Goal: Information Seeking & Learning: Learn about a topic

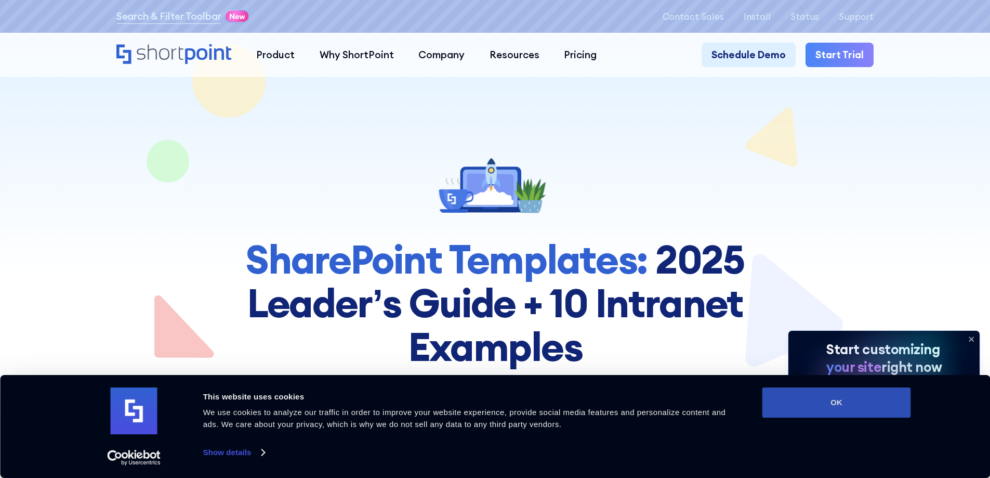
click at [804, 403] on button "OK" at bounding box center [837, 402] width 149 height 30
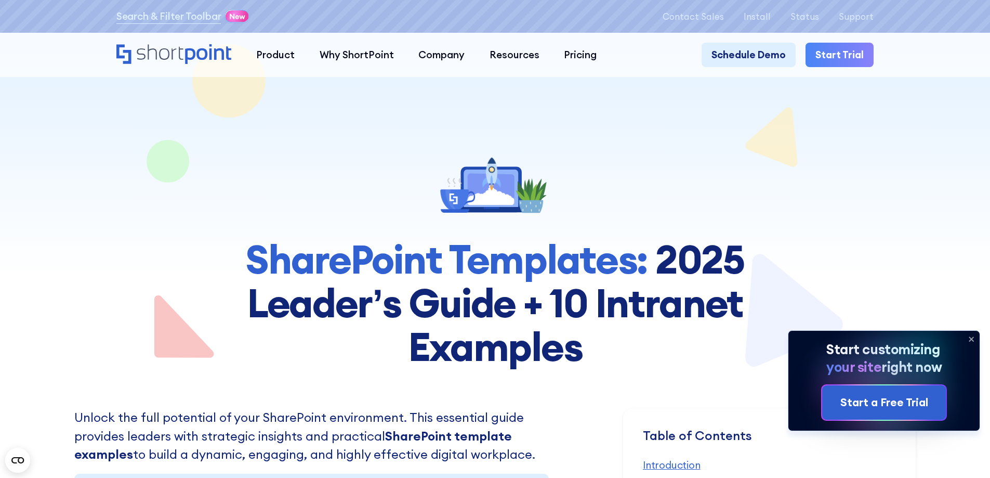
click at [970, 338] on icon at bounding box center [971, 339] width 17 height 17
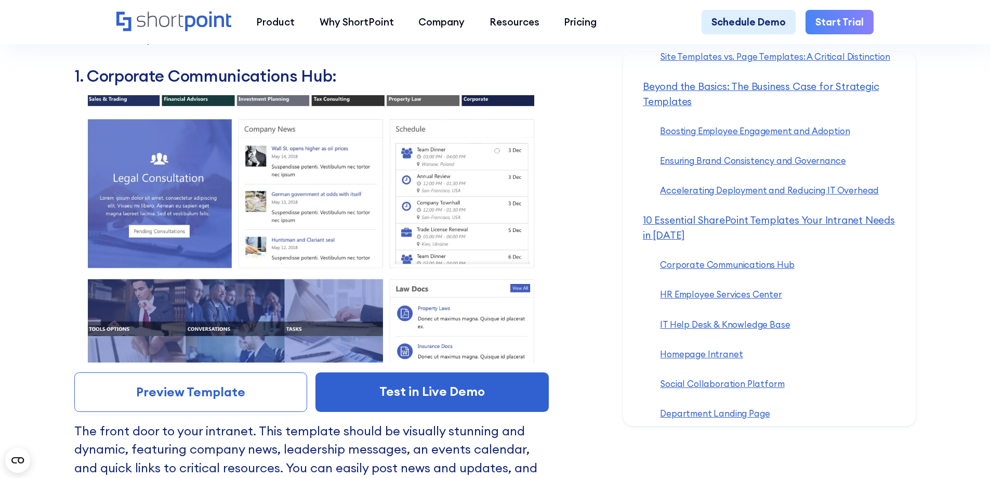
scroll to position [5614, 0]
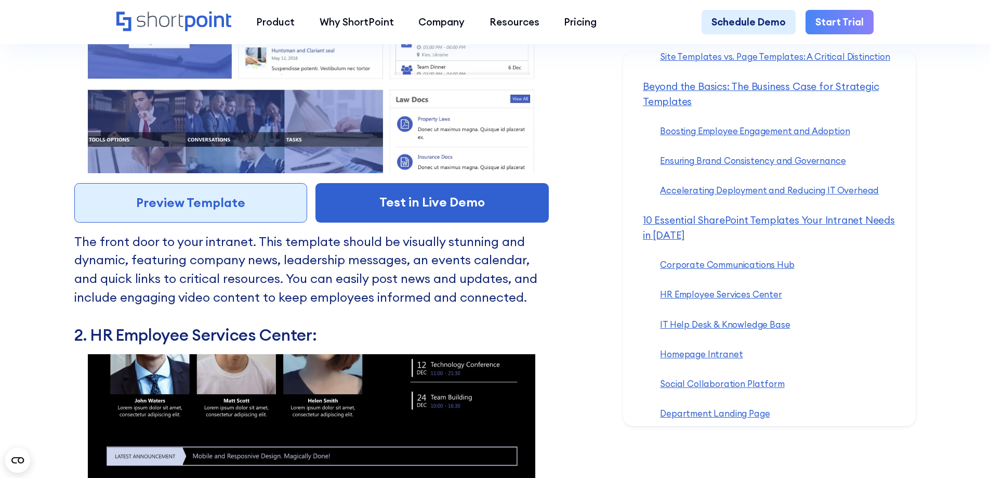
click at [241, 222] on link "Preview Template" at bounding box center [190, 203] width 233 height 40
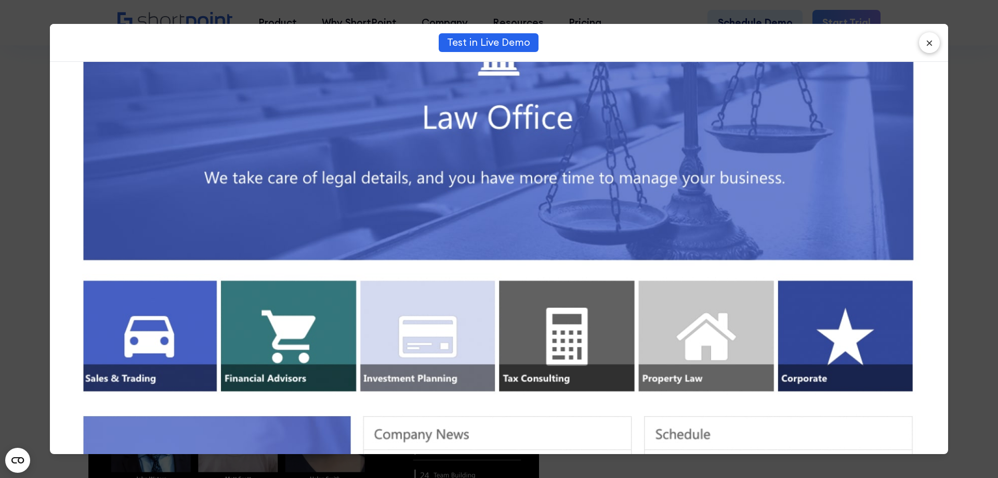
scroll to position [23, 0]
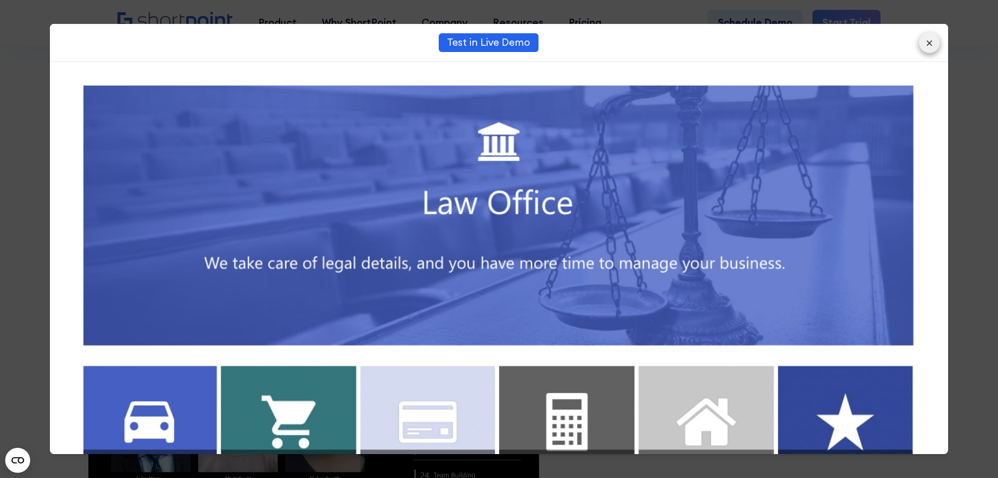
click at [926, 42] on button "×" at bounding box center [929, 42] width 21 height 21
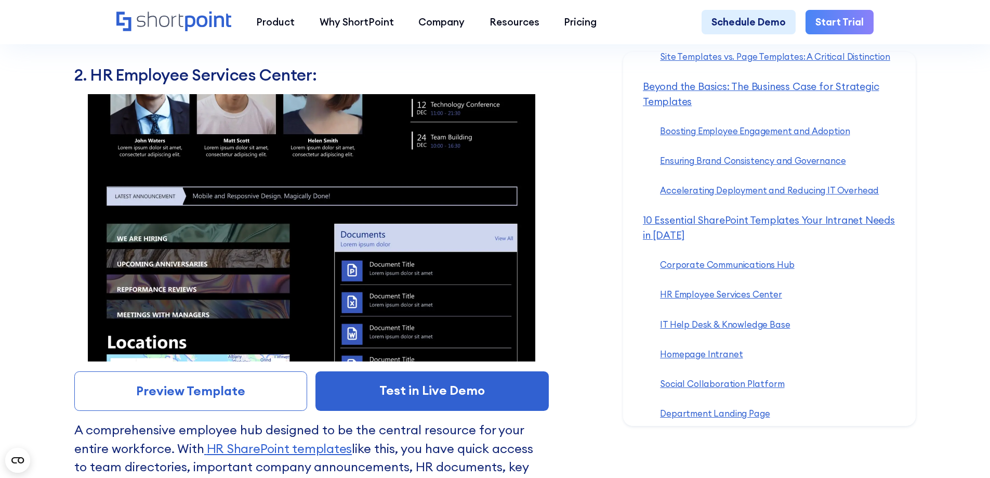
click at [460, 190] on img at bounding box center [311, 227] width 475 height 267
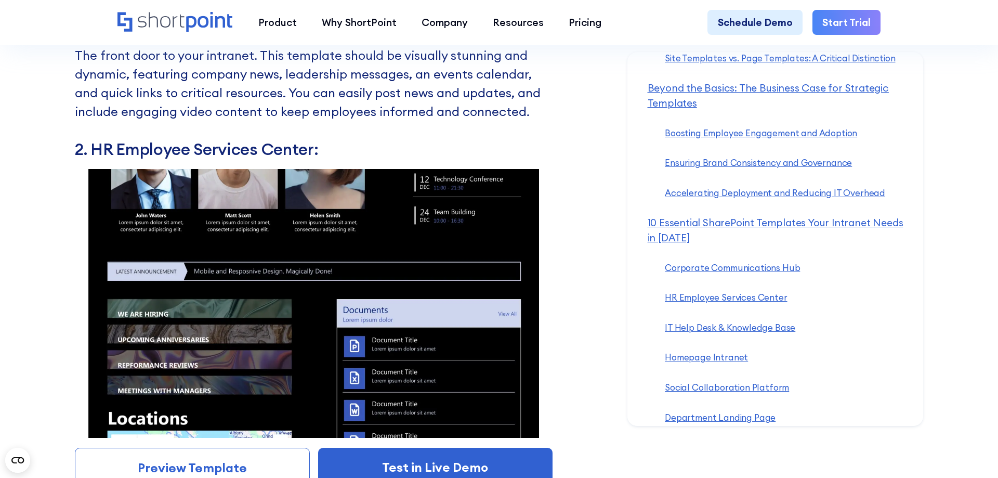
scroll to position [0, 0]
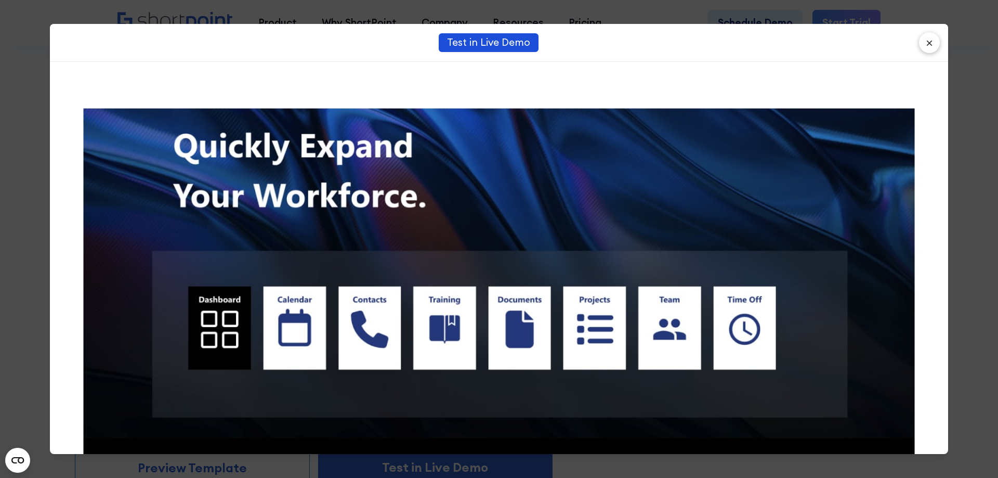
click at [499, 42] on link "Test in Live Demo" at bounding box center [489, 42] width 100 height 18
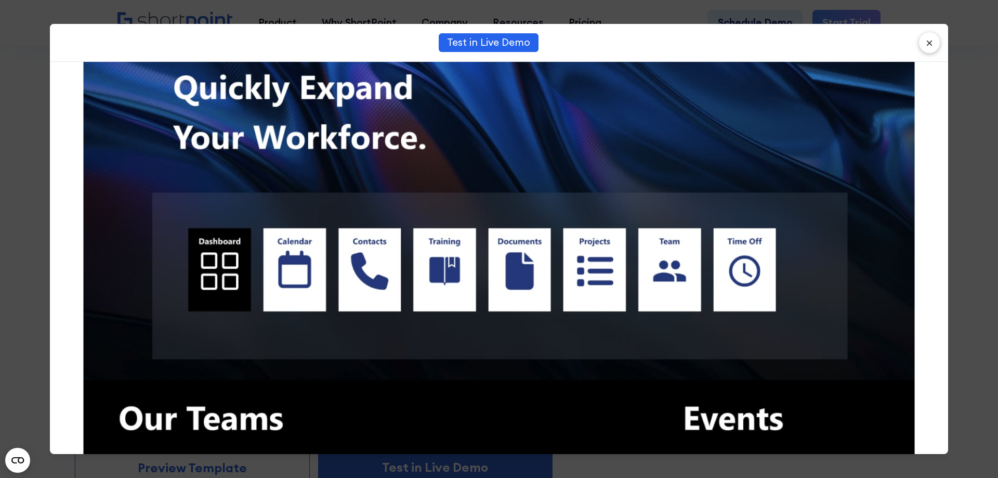
scroll to position [208, 0]
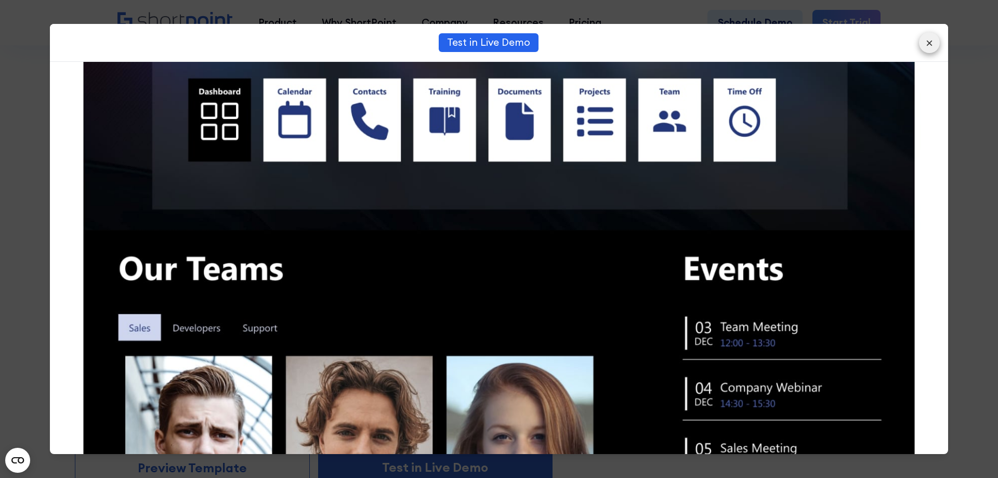
click at [926, 45] on button "×" at bounding box center [929, 42] width 21 height 21
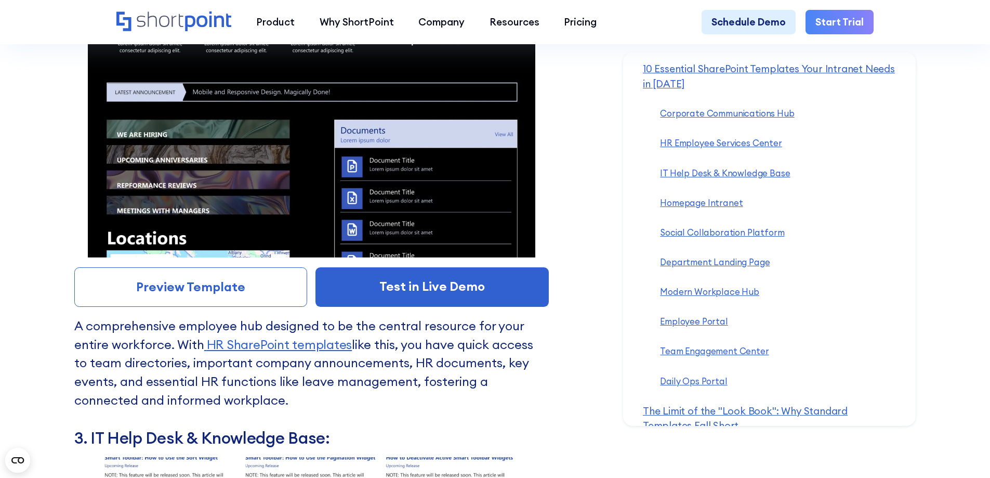
scroll to position [312, 0]
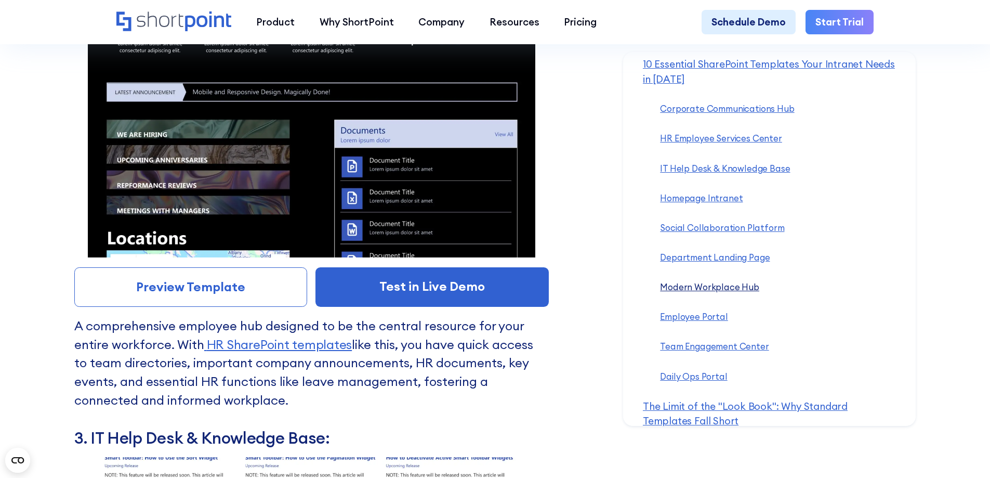
click at [729, 292] on link "Modern Workplace Hub ‍" at bounding box center [709, 286] width 99 height 11
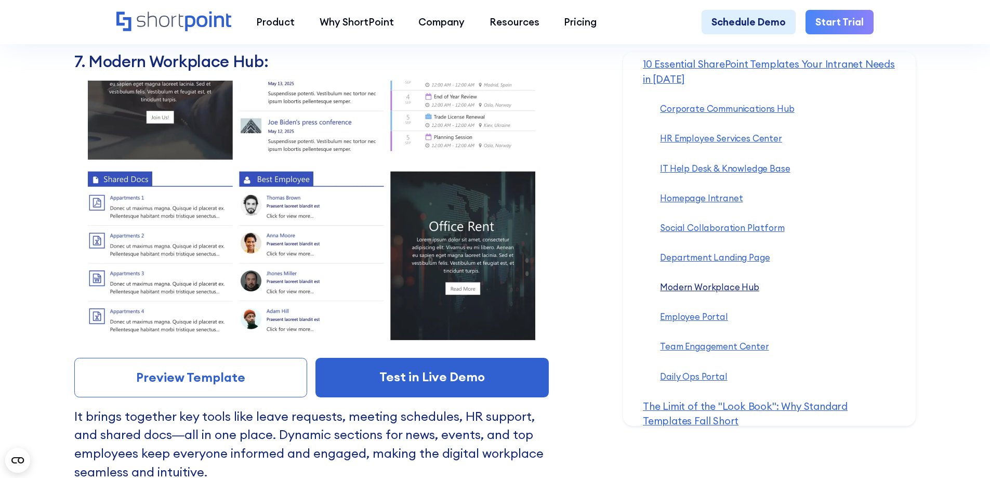
scroll to position [8395, 0]
